Goal: Find specific page/section: Find specific page/section

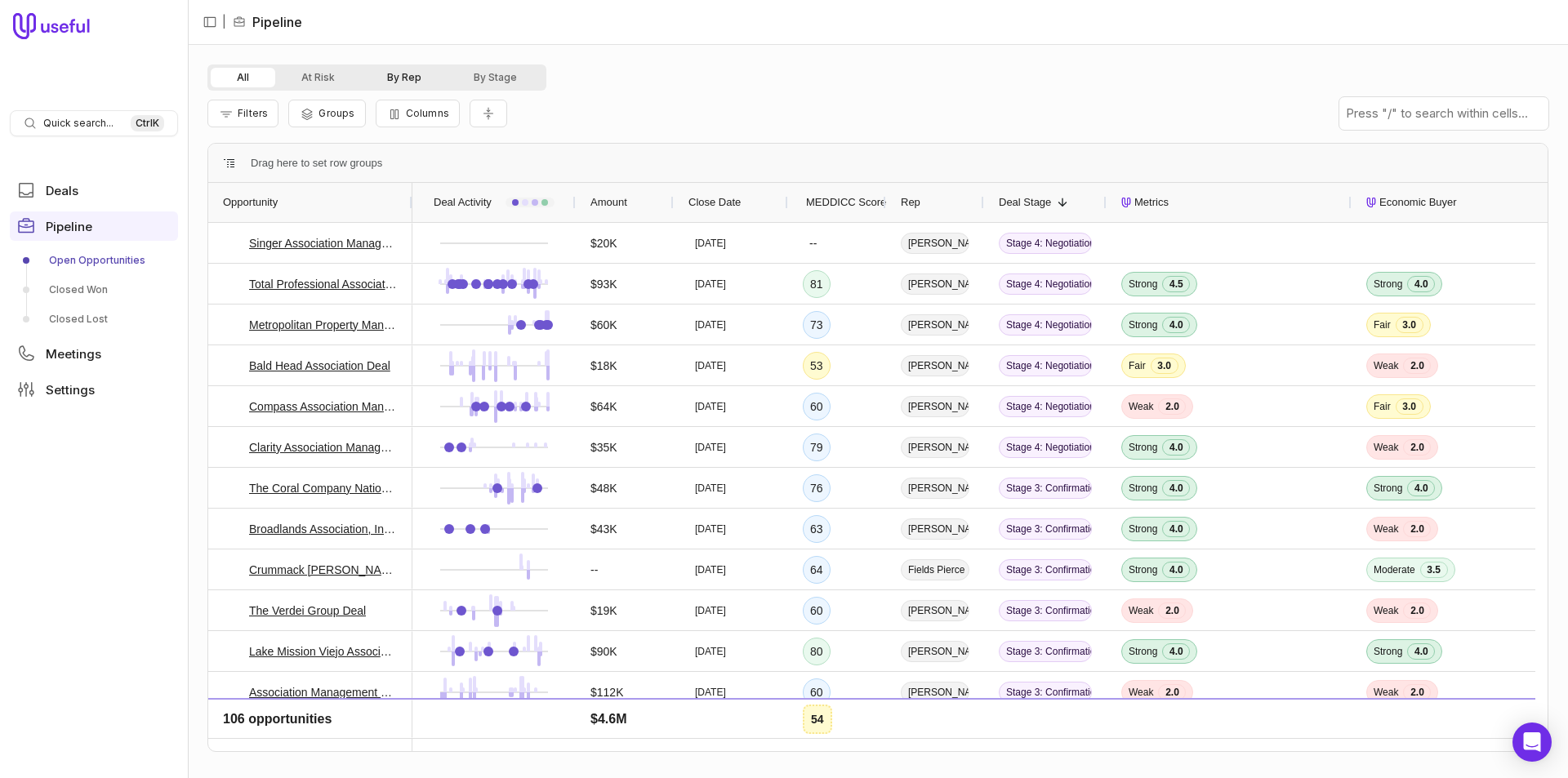
click at [400, 75] on button "By Rep" at bounding box center [404, 77] width 87 height 20
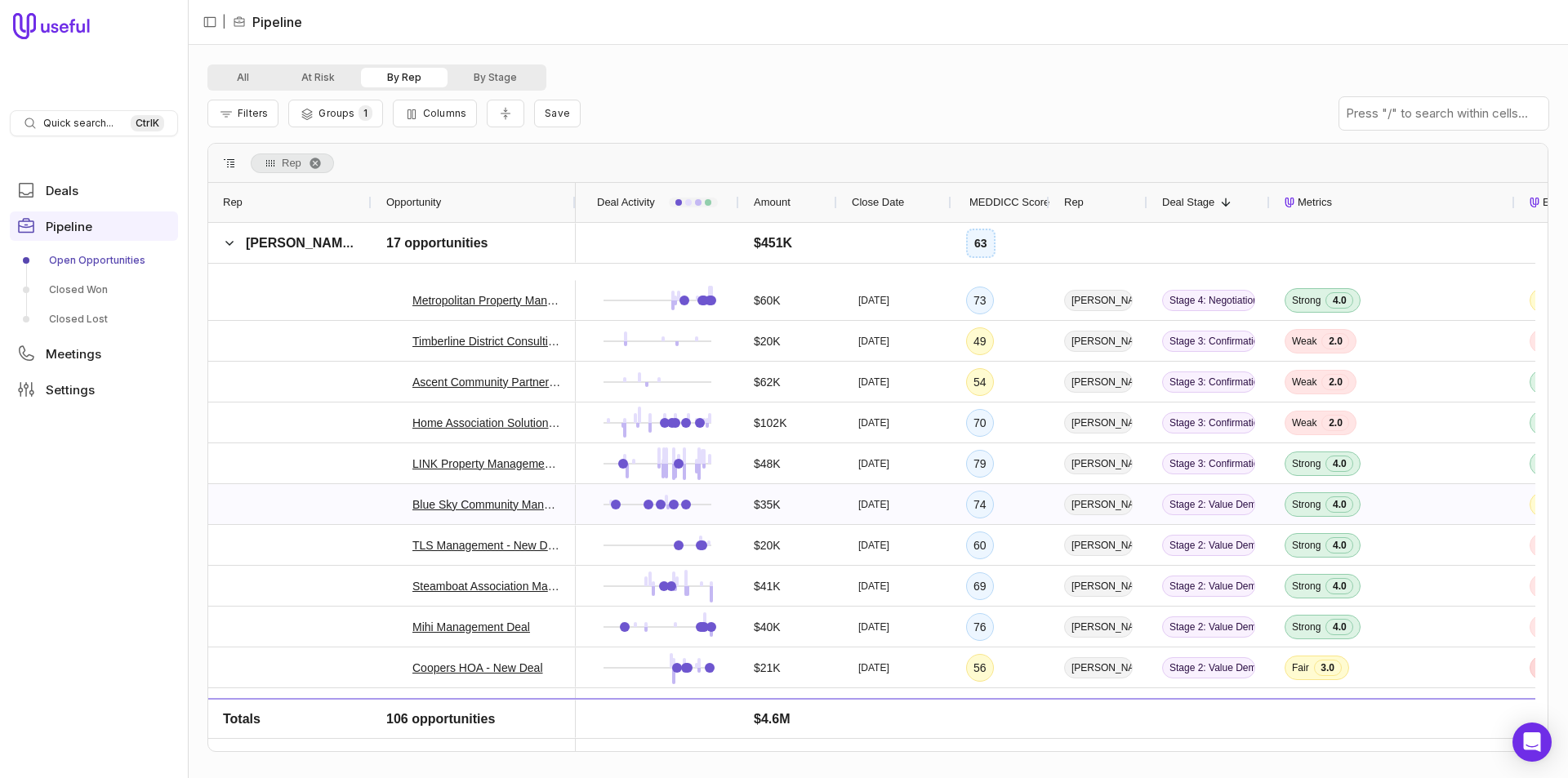
scroll to position [2695, 0]
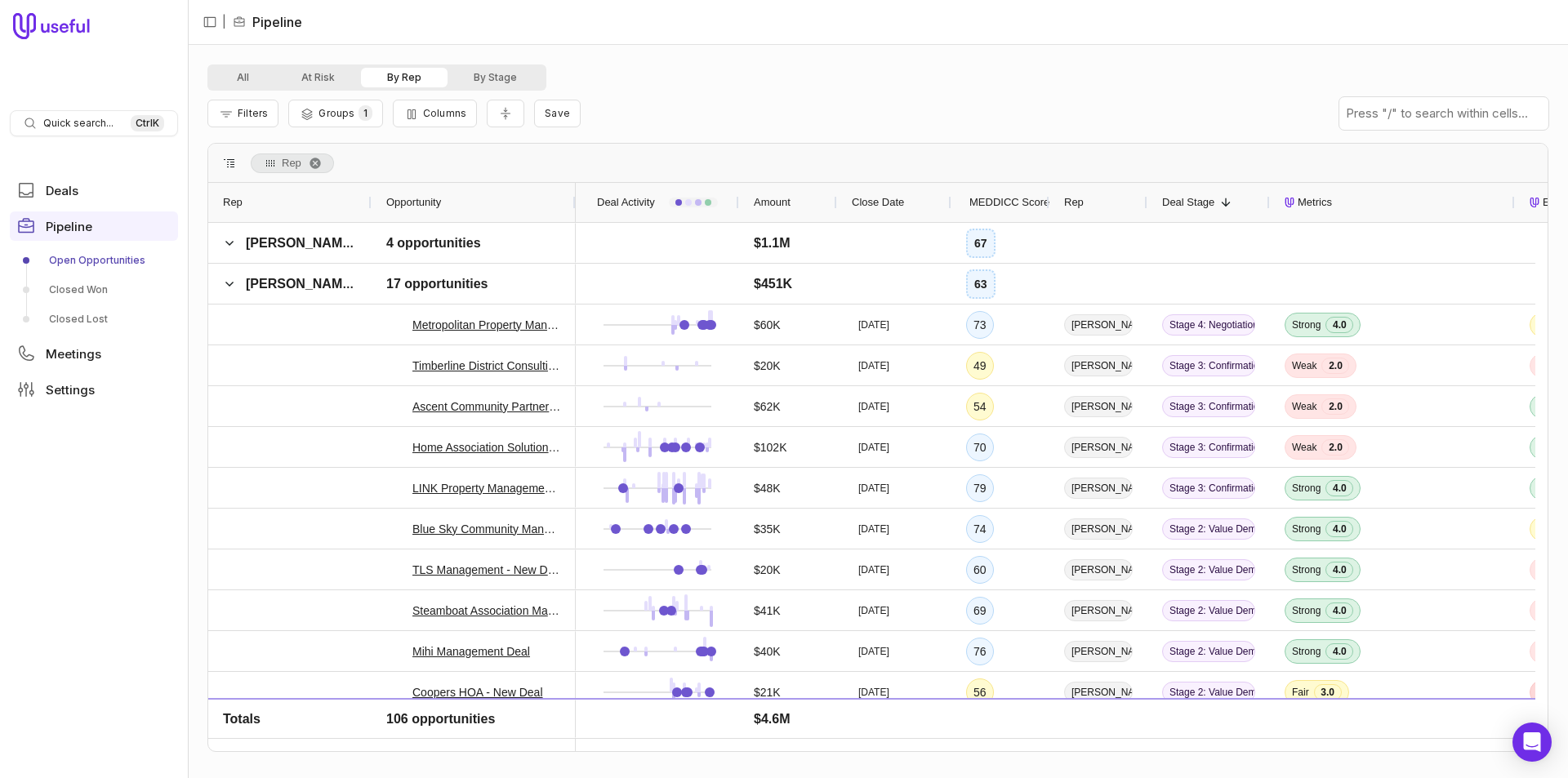
click at [1011, 207] on span "MEDDICC Score" at bounding box center [1009, 202] width 80 height 20
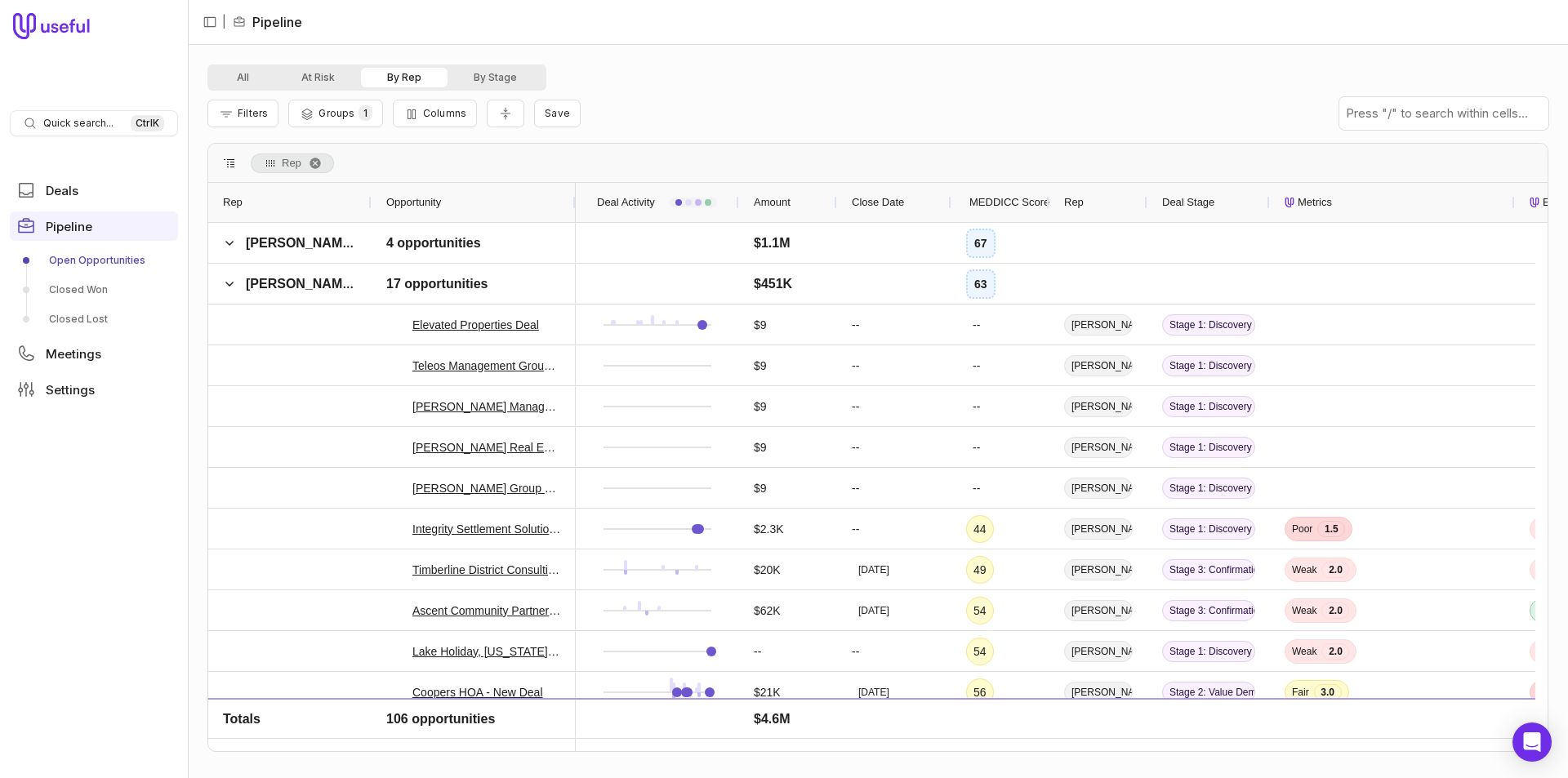
click at [1011, 207] on span "MEDDICC Score" at bounding box center [1009, 202] width 80 height 20
